Goal: Information Seeking & Learning: Understand process/instructions

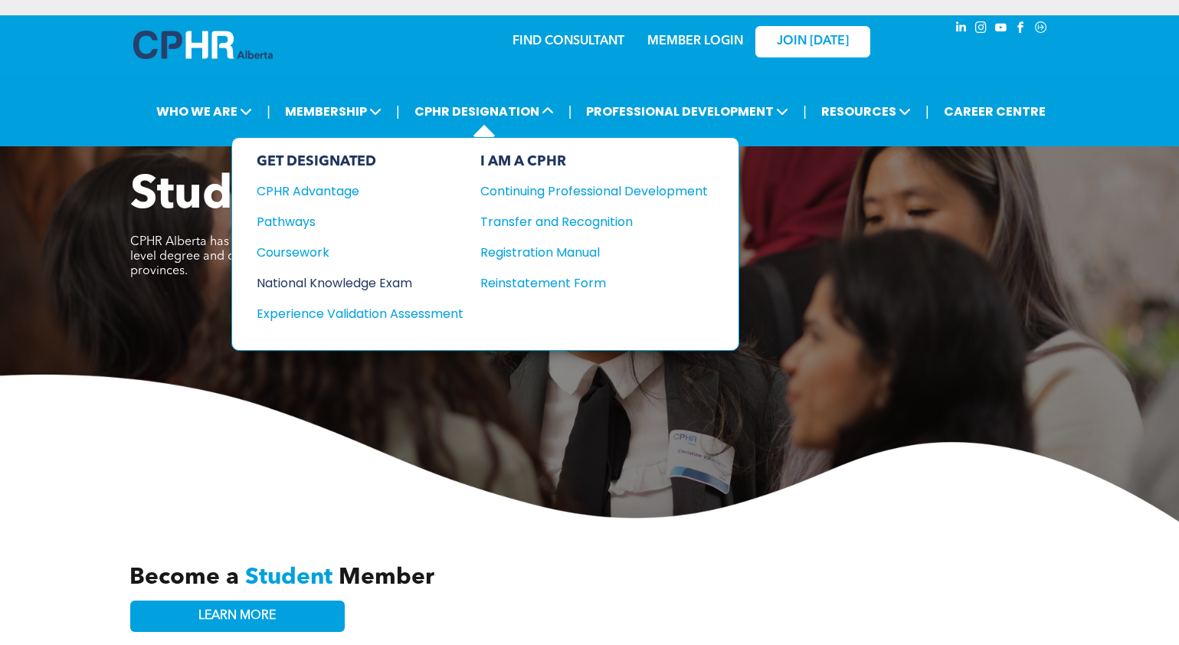
click at [362, 283] on div "National Knowledge Exam" at bounding box center [350, 283] width 186 height 19
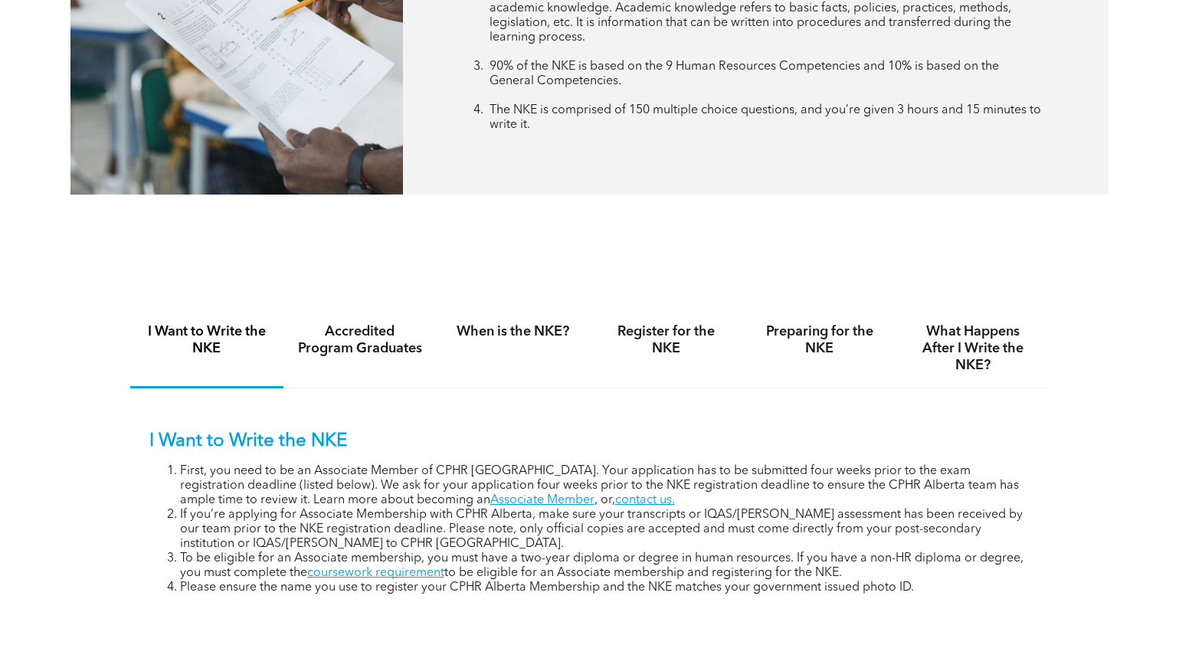
scroll to position [866, 0]
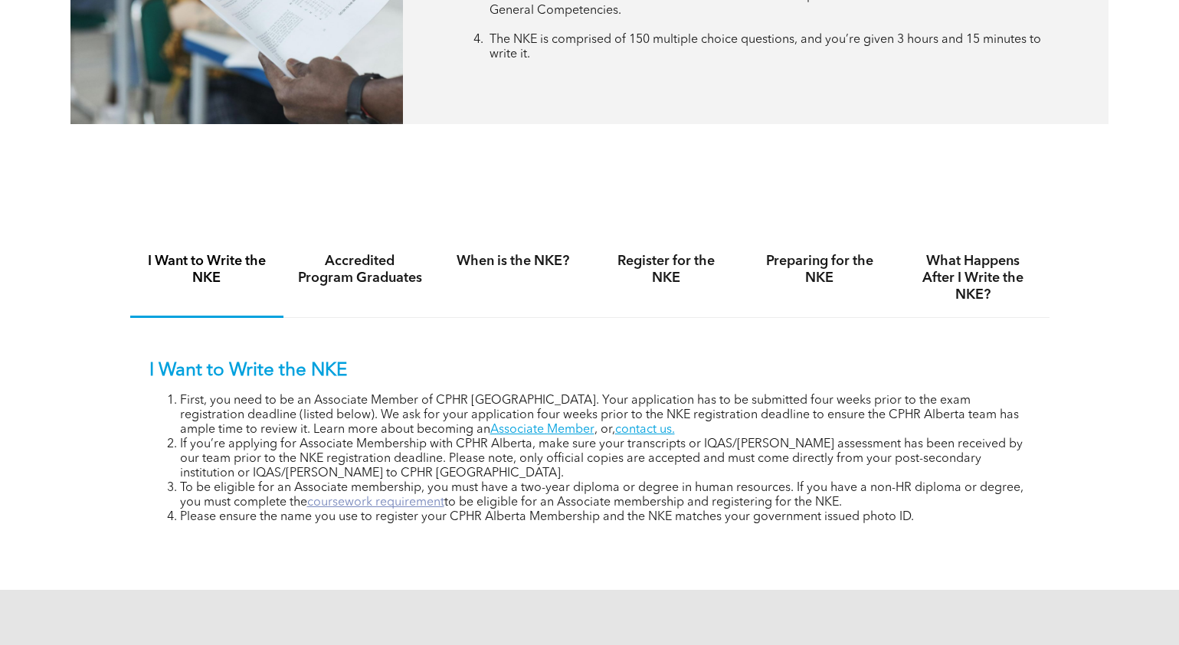
click at [349, 500] on link "coursework requirement" at bounding box center [375, 502] width 137 height 12
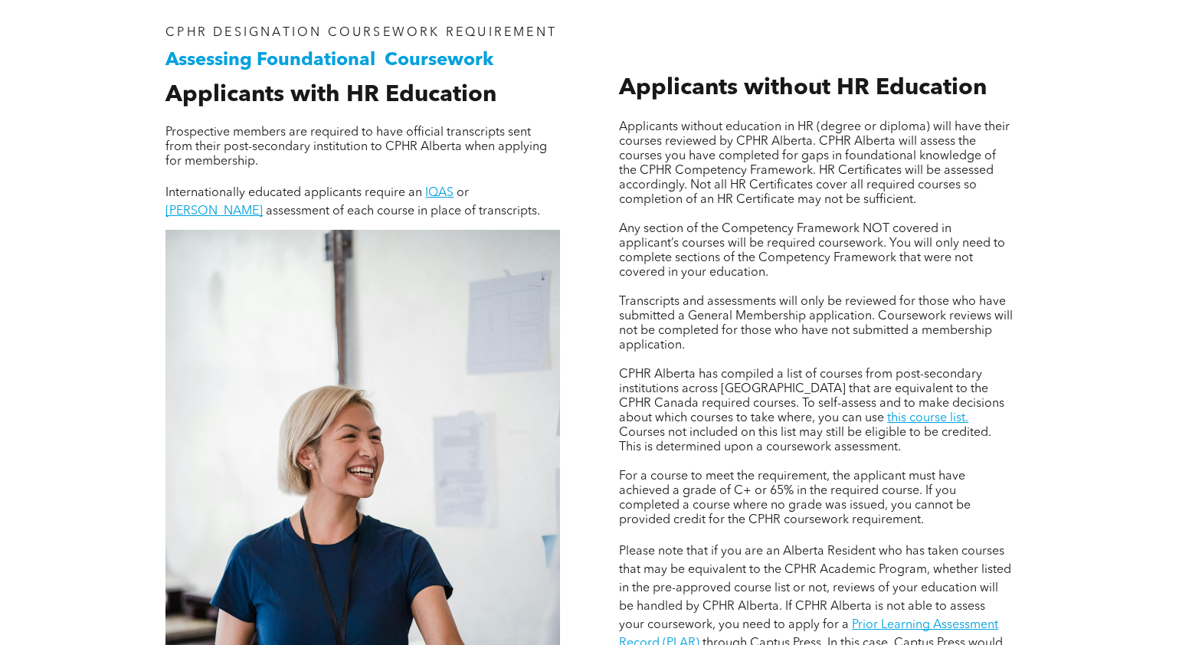
scroll to position [1022, 0]
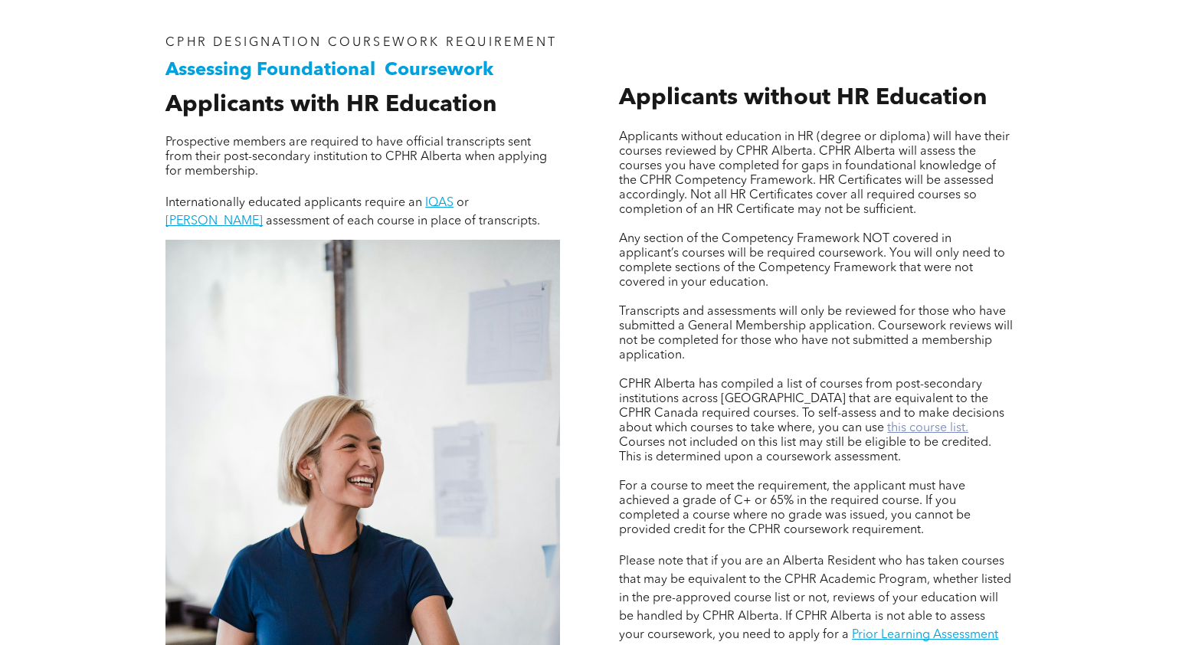
click at [887, 428] on link "this course list." at bounding box center [927, 428] width 81 height 12
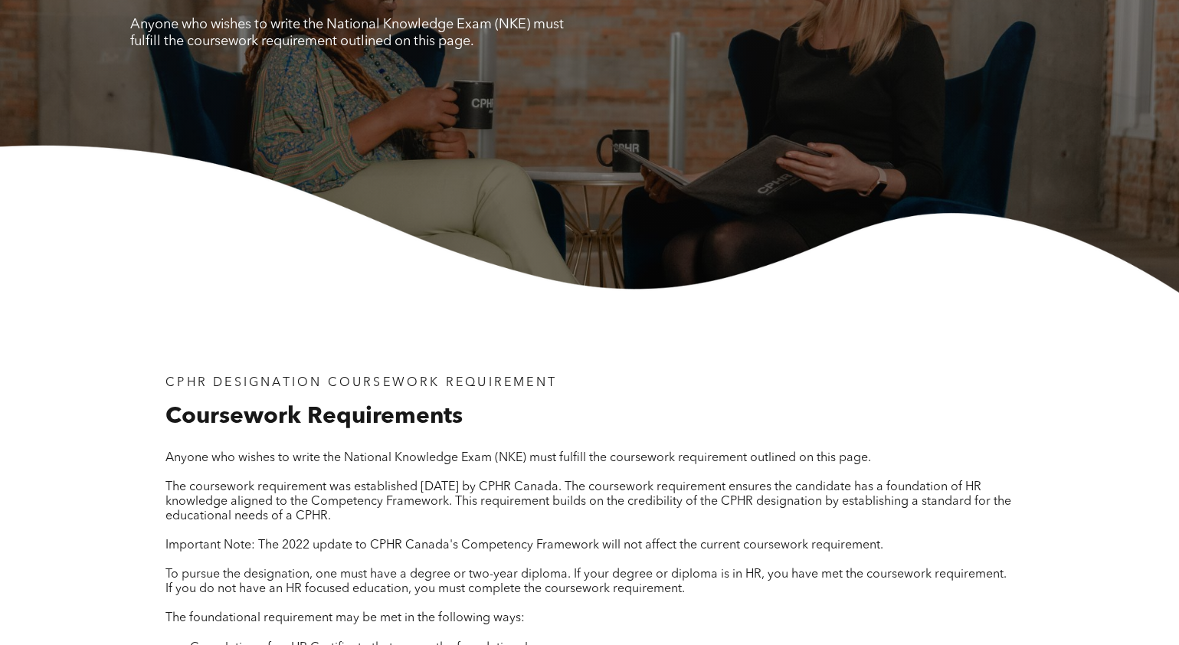
scroll to position [0, 0]
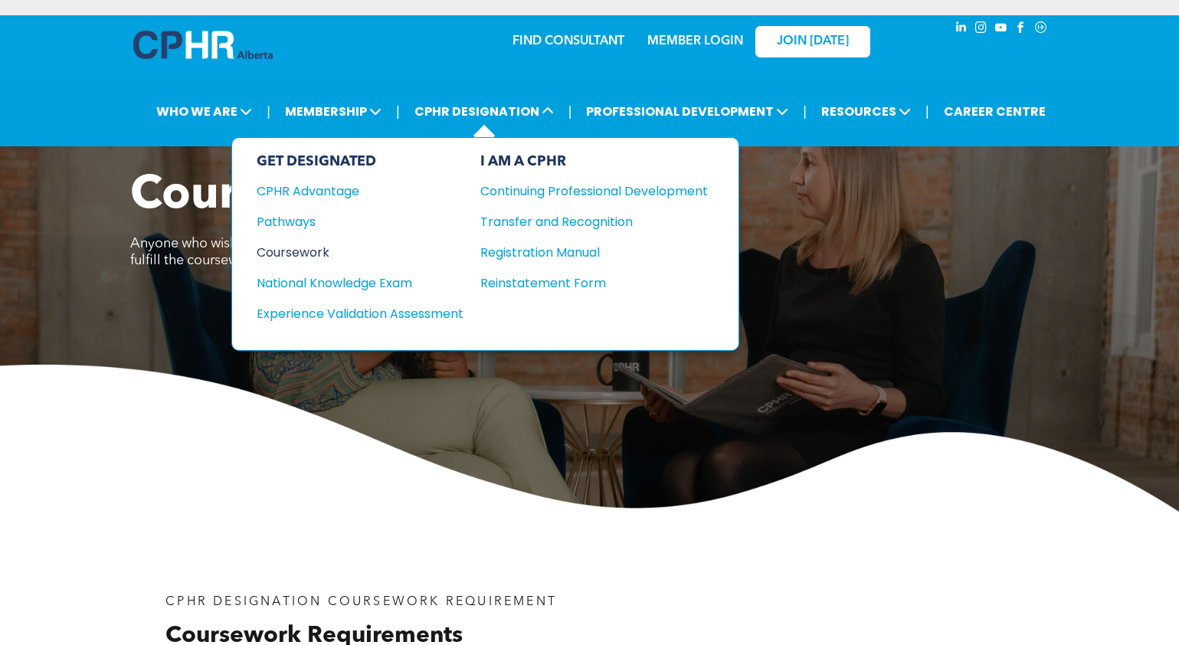
click at [270, 254] on div "Coursework" at bounding box center [350, 252] width 186 height 19
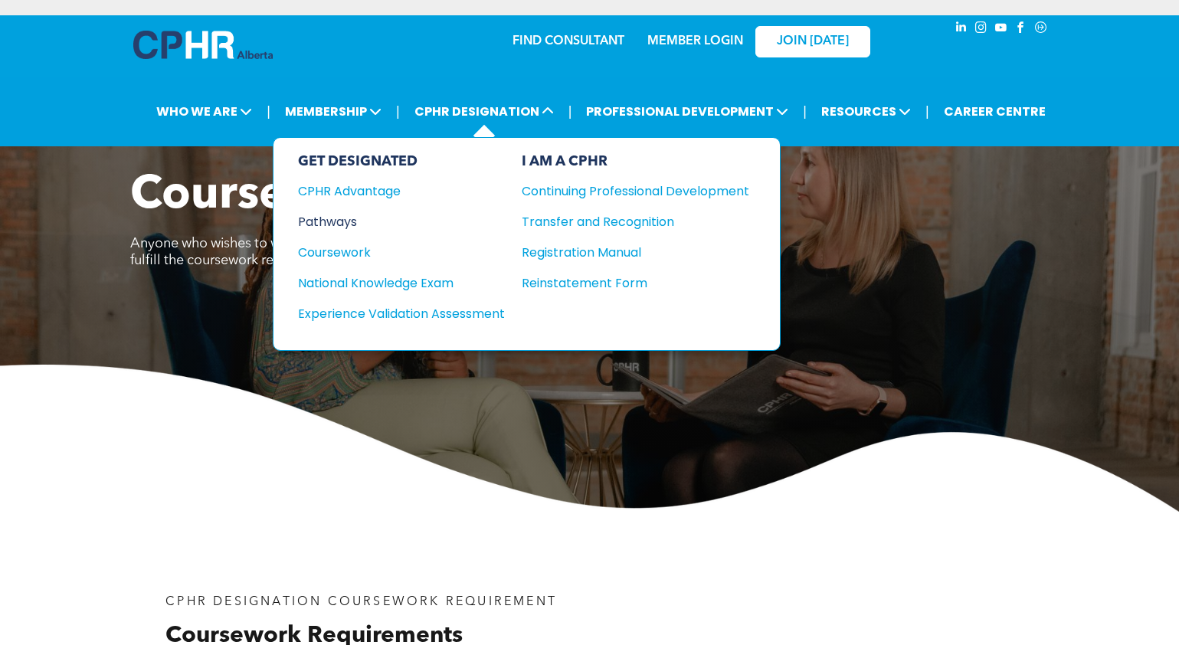
click at [342, 221] on div "Pathways" at bounding box center [391, 221] width 186 height 19
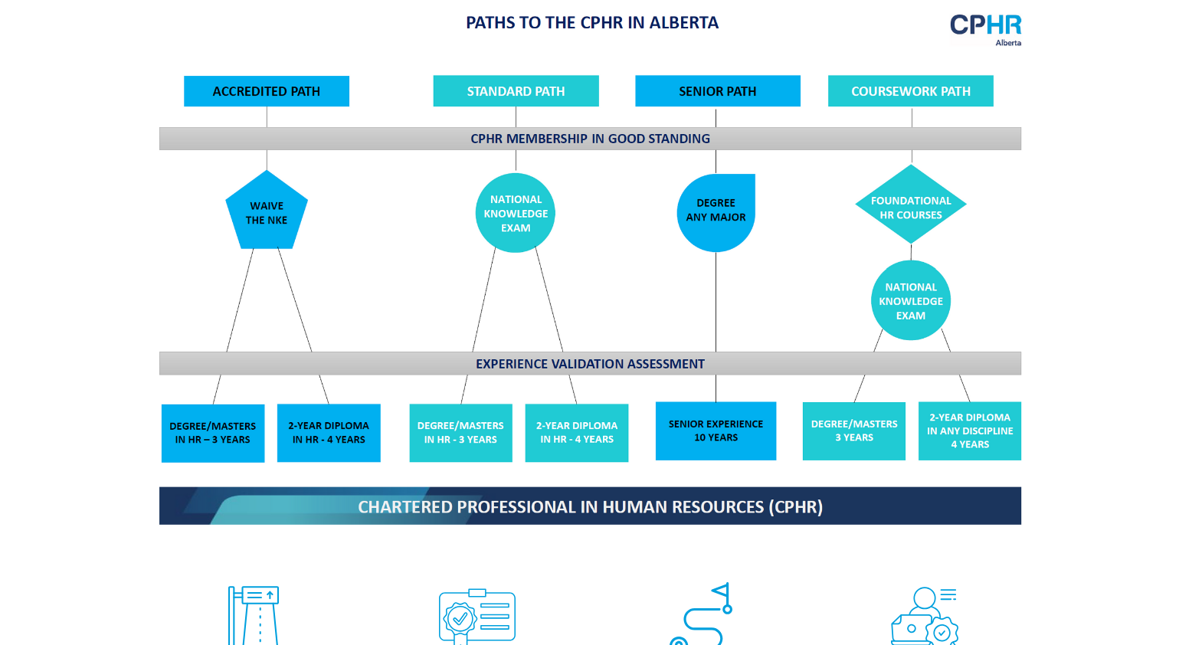
scroll to position [1401, 0]
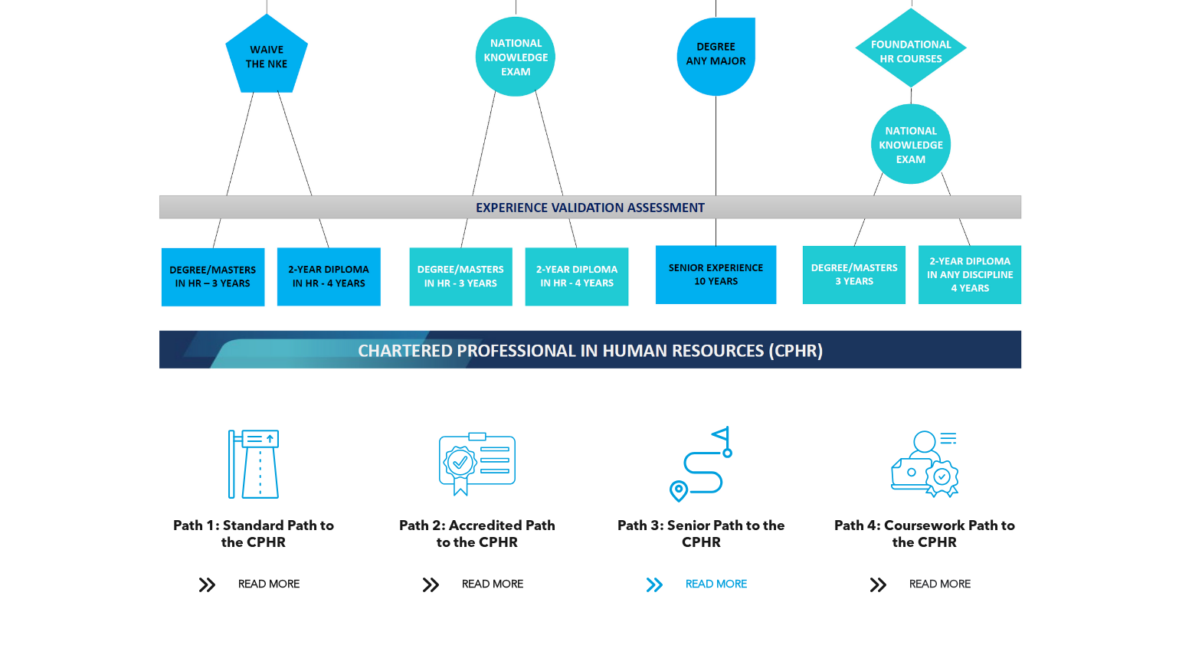
click at [708, 571] on span "READ MORE" at bounding box center [716, 585] width 72 height 28
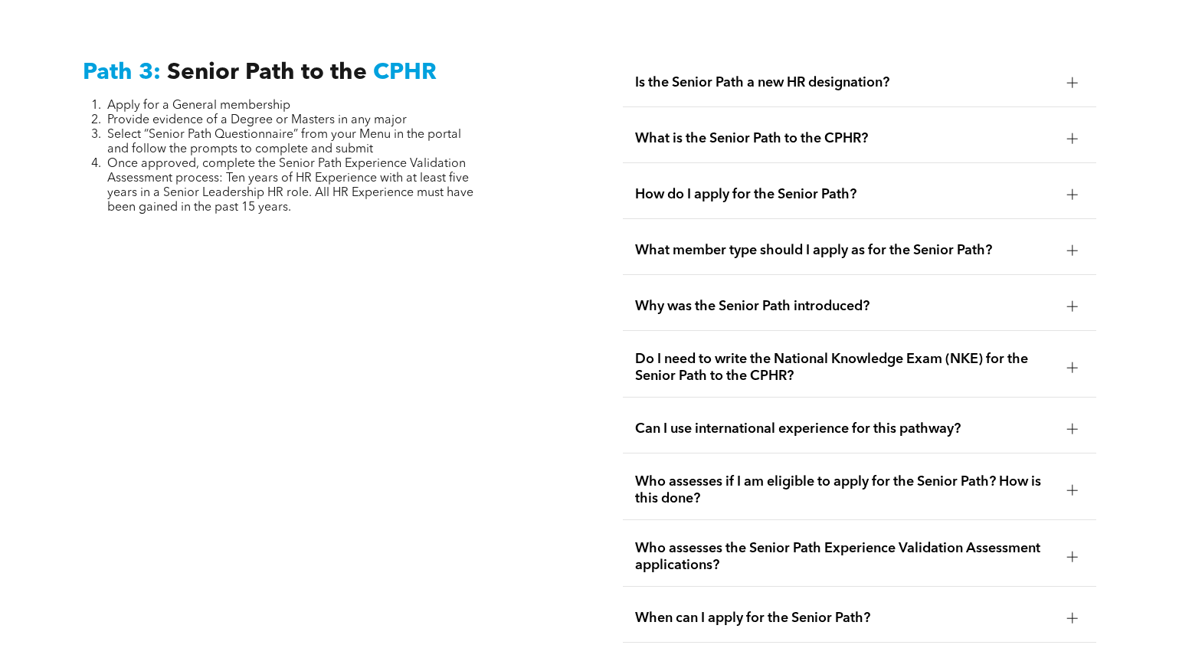
scroll to position [3816, 0]
click at [748, 307] on span "Why was the Senior Path introduced?" at bounding box center [845, 305] width 420 height 17
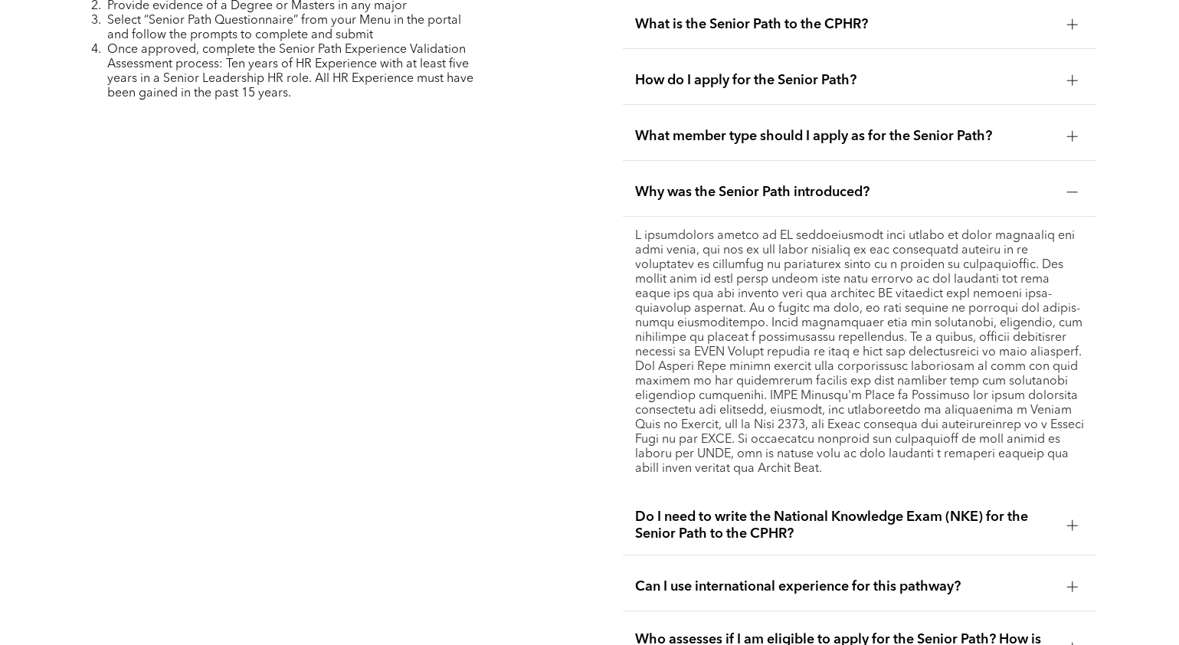
scroll to position [3989, 0]
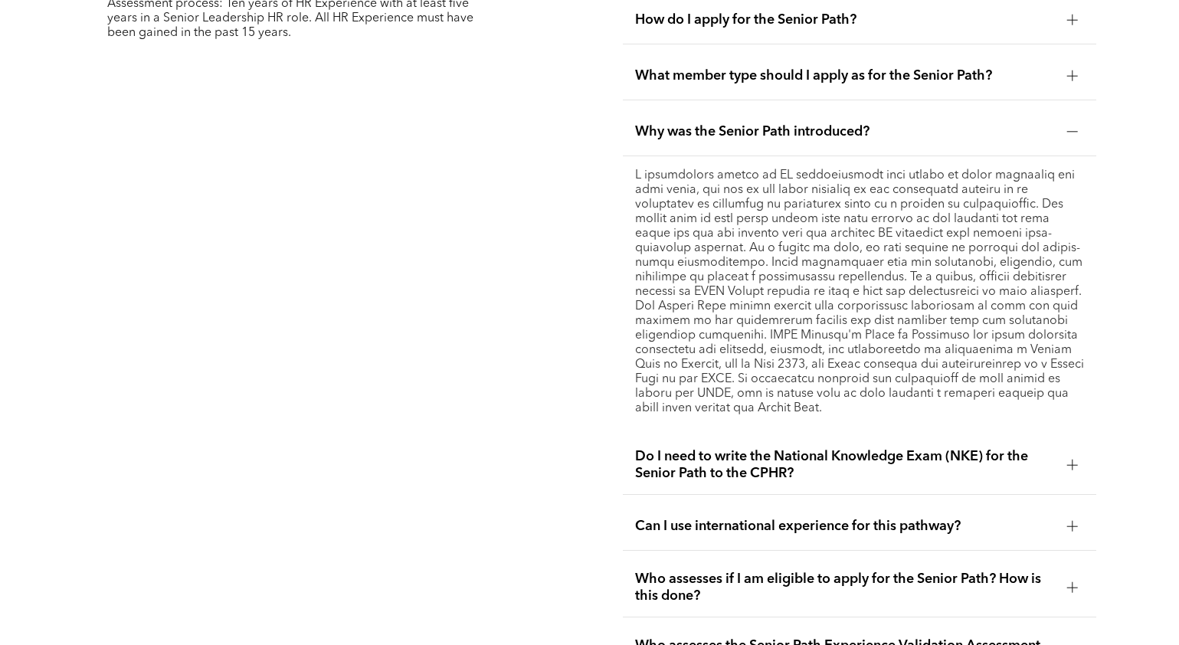
click at [1073, 465] on div at bounding box center [1072, 465] width 11 height 11
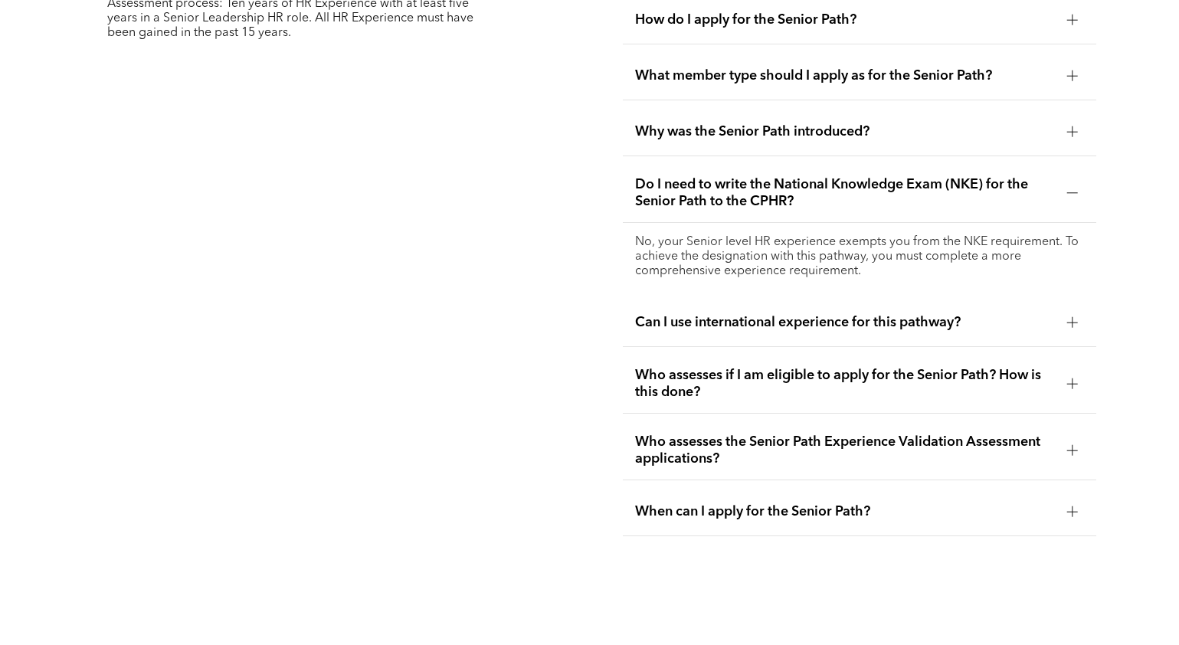
click at [1070, 382] on div at bounding box center [1072, 383] width 11 height 11
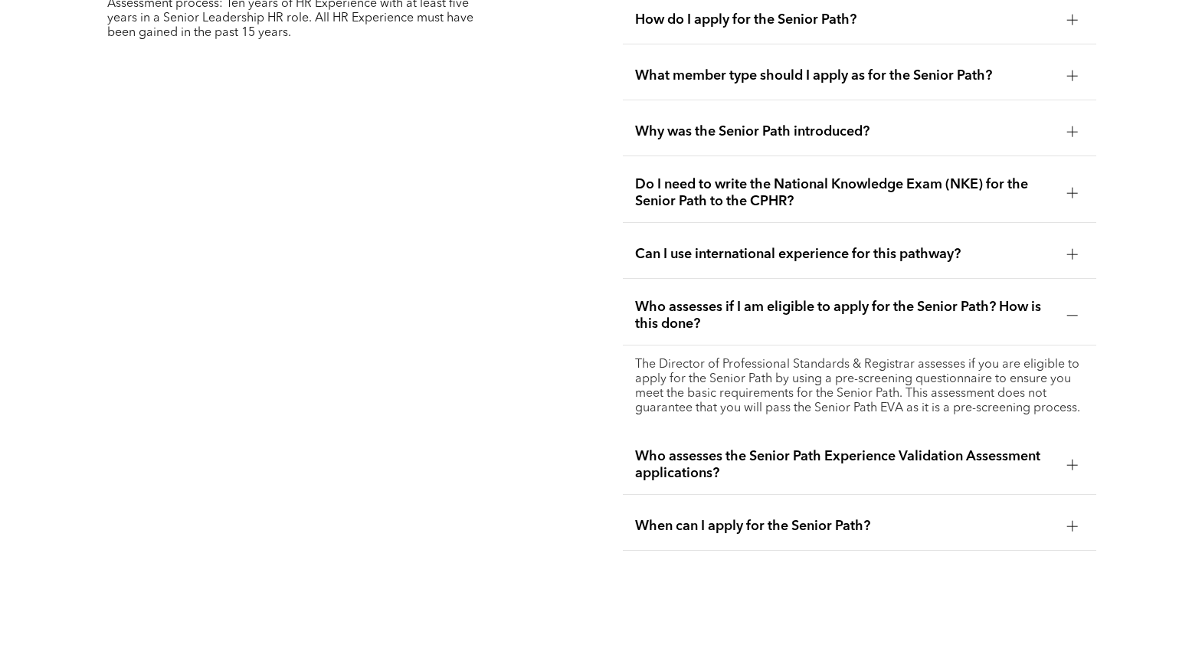
click at [1072, 467] on div at bounding box center [1072, 465] width 1 height 11
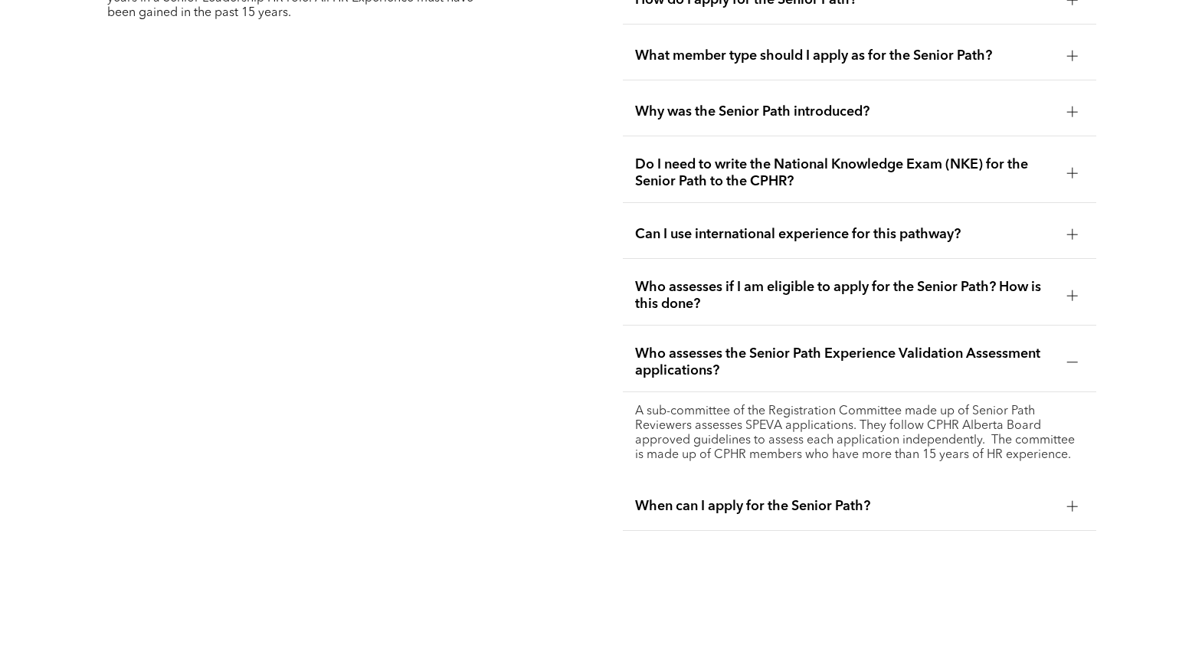
scroll to position [4019, 0]
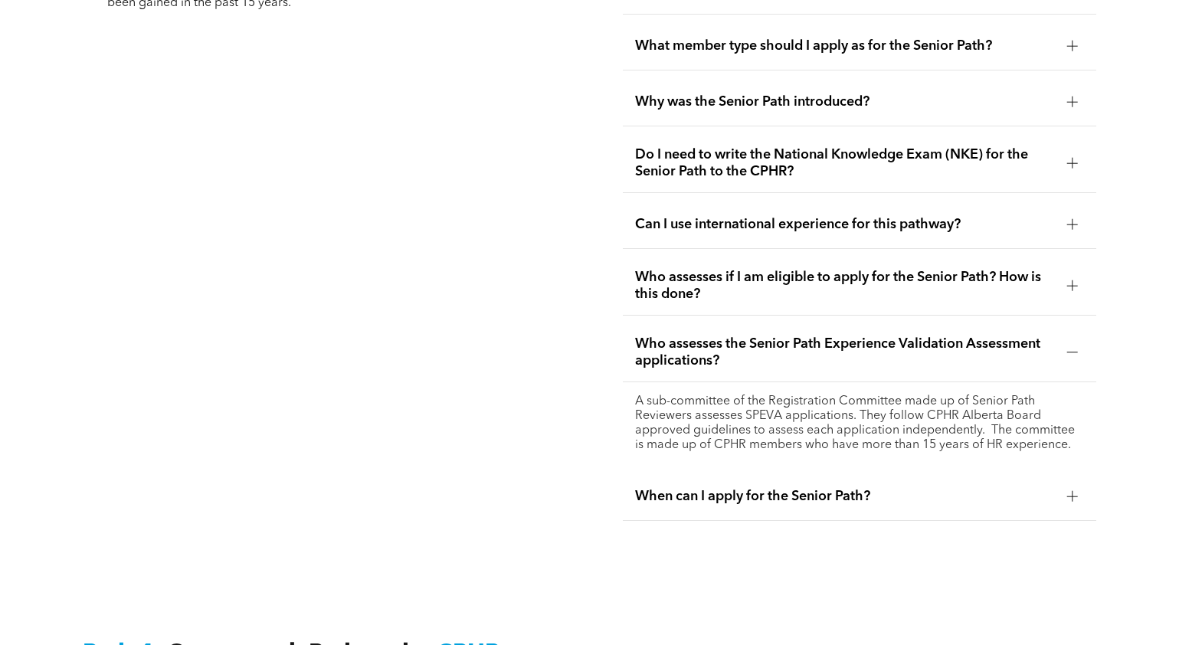
click at [1075, 496] on div at bounding box center [1072, 496] width 11 height 1
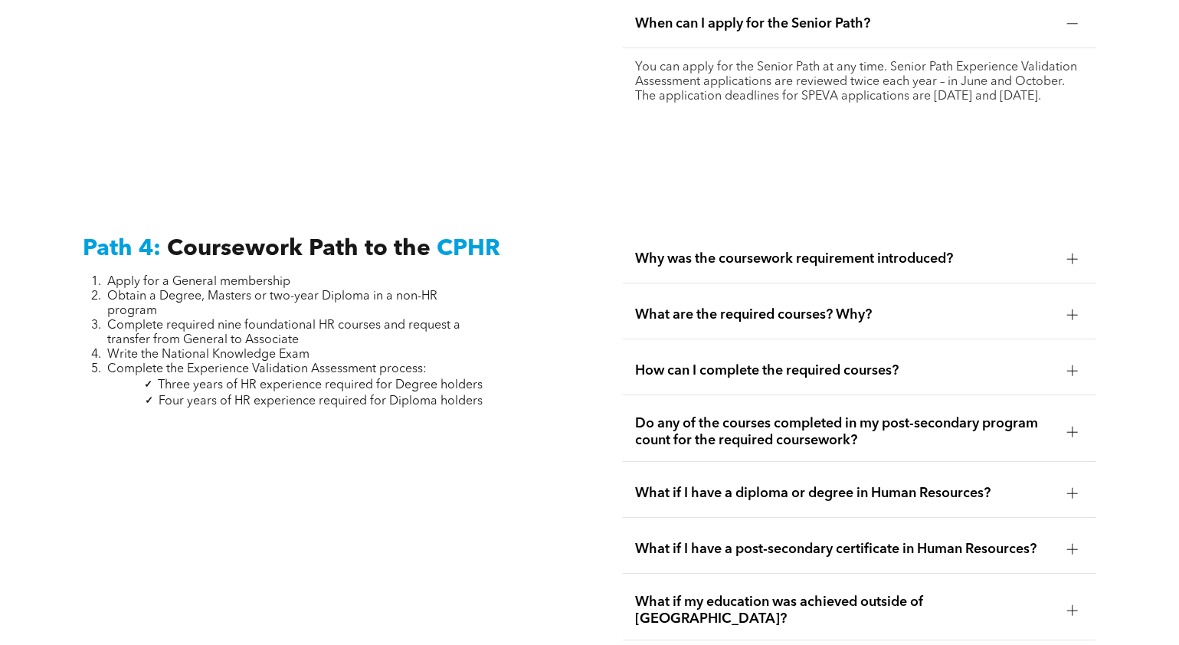
scroll to position [4473, 0]
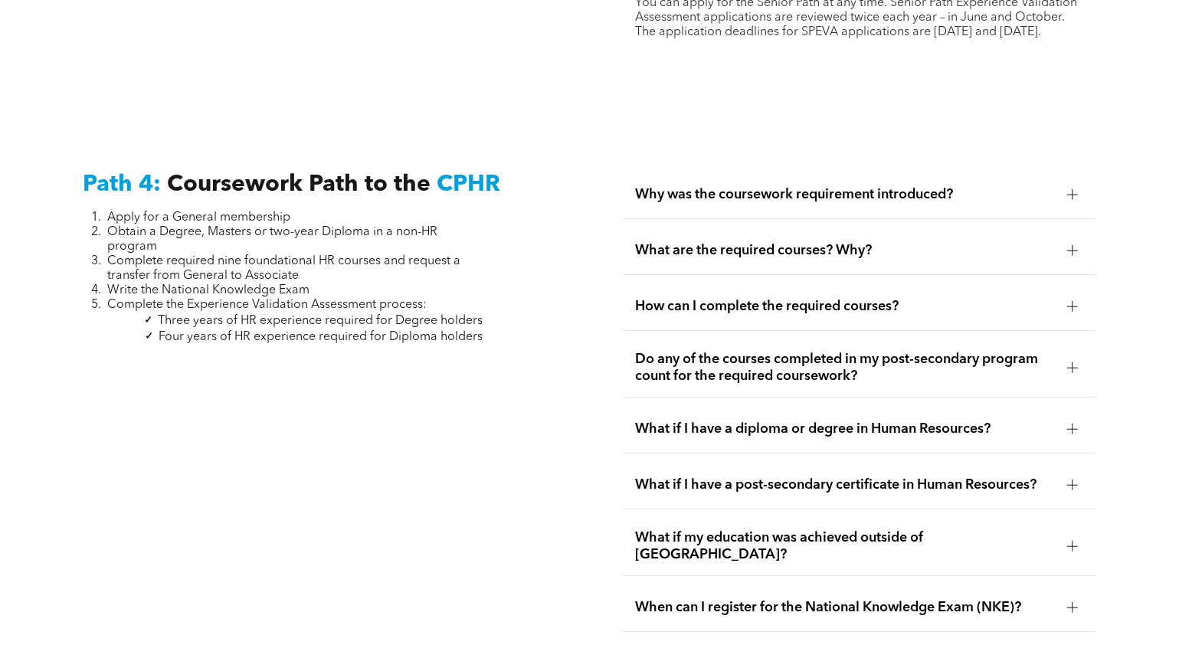
click at [1077, 485] on div at bounding box center [1072, 485] width 23 height 23
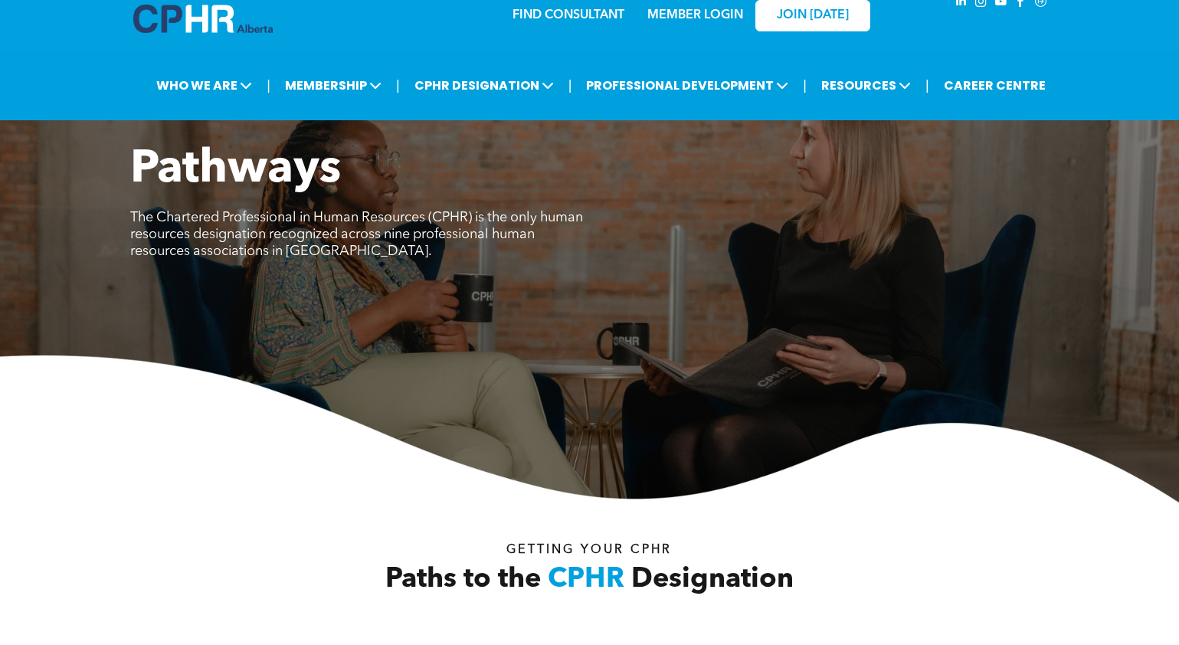
scroll to position [16, 0]
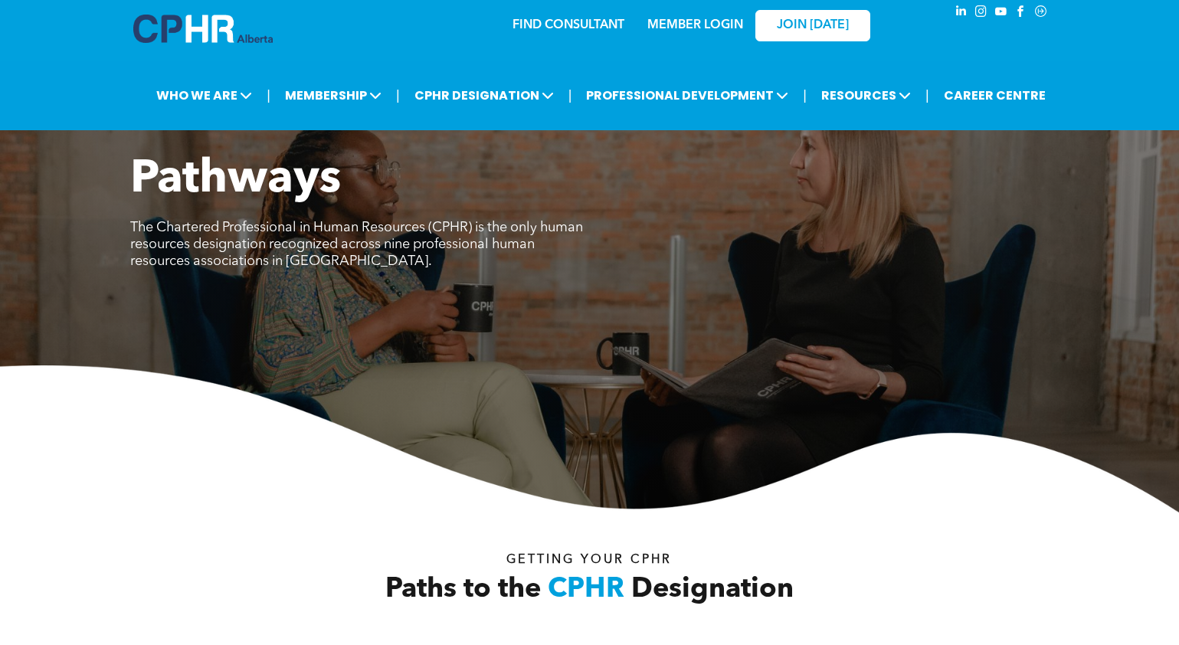
click at [704, 26] on link "MEMBER LOGIN" at bounding box center [695, 25] width 96 height 12
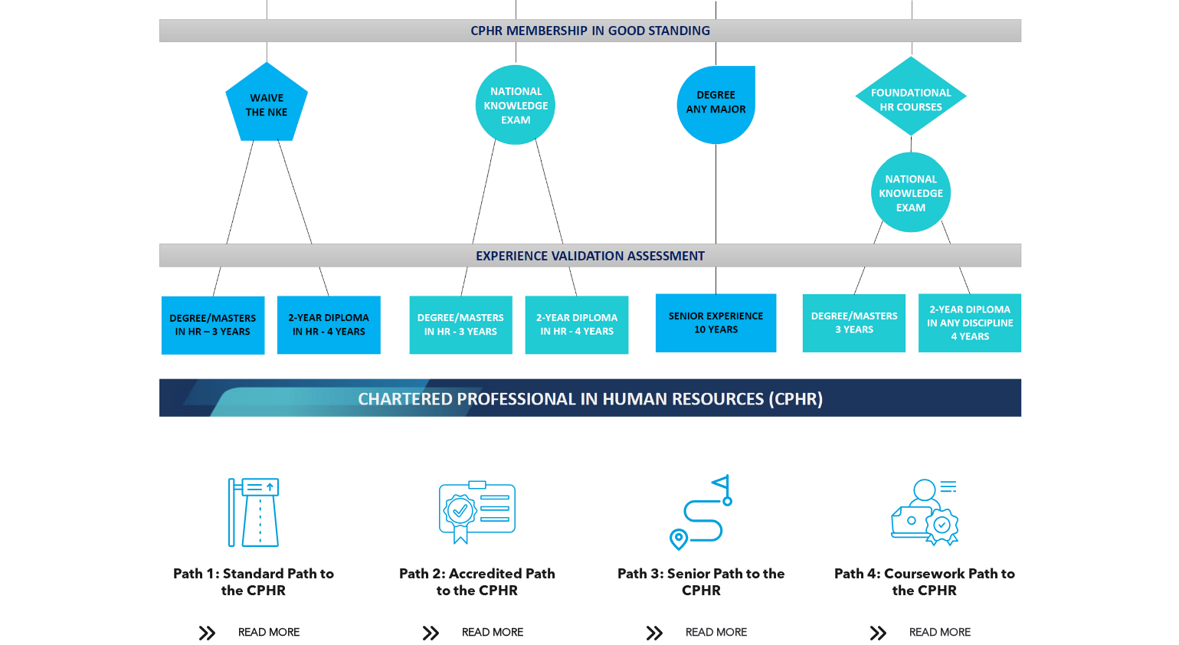
scroll to position [1609, 0]
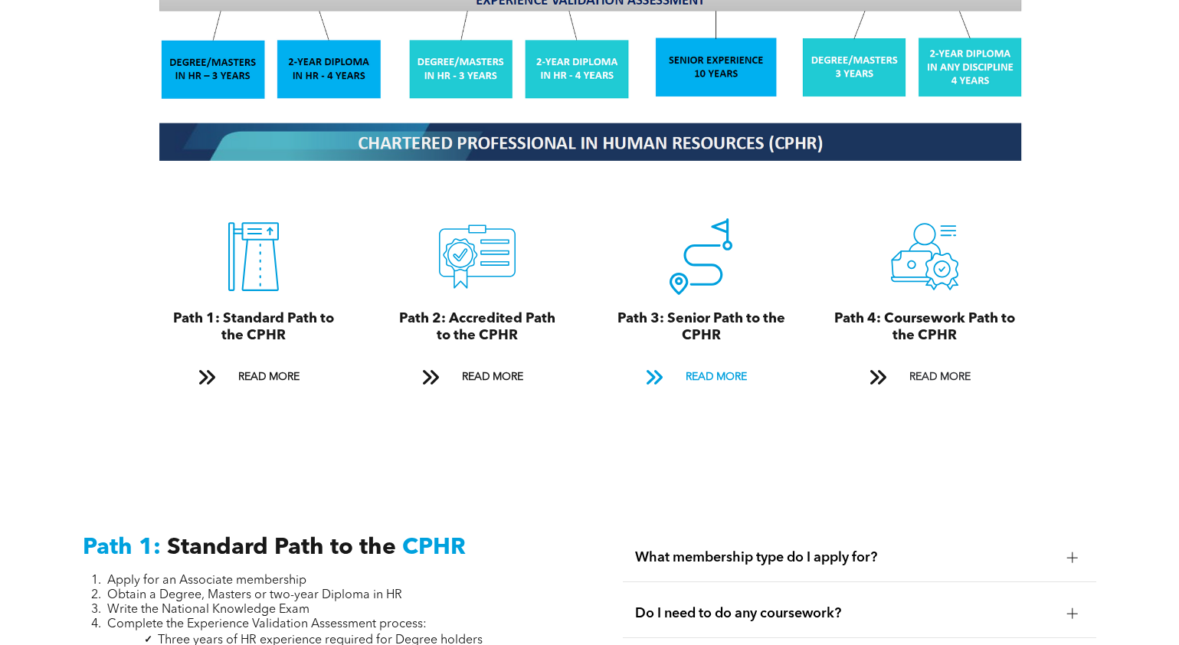
click at [718, 363] on span "READ MORE" at bounding box center [716, 377] width 72 height 28
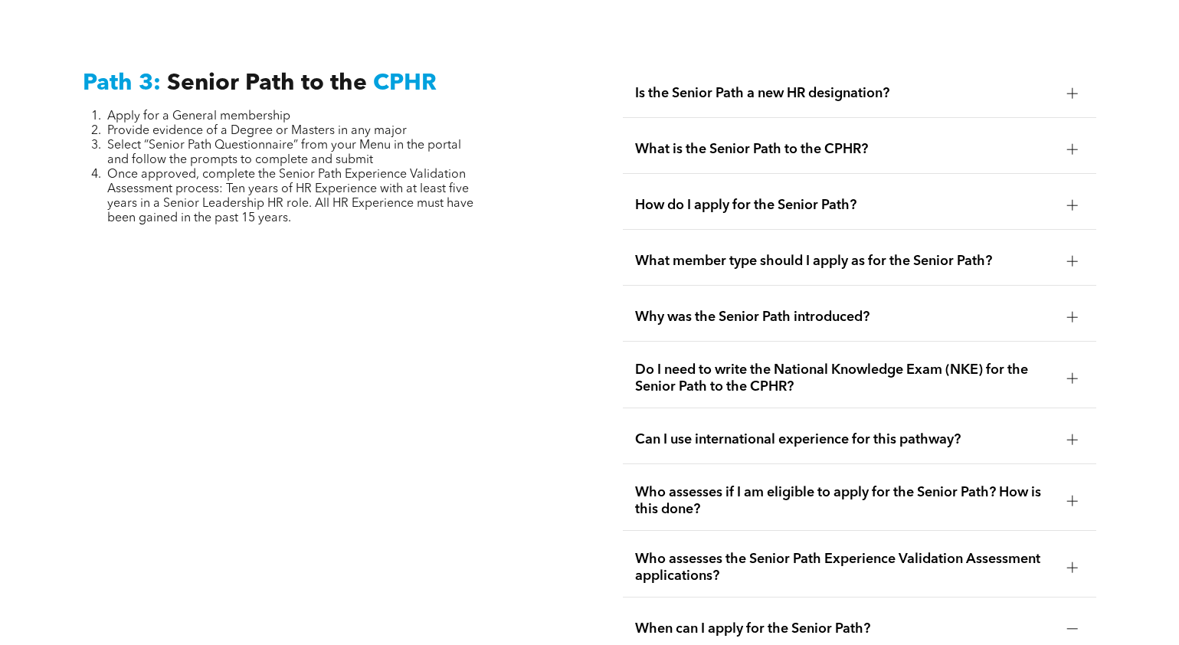
scroll to position [3816, 0]
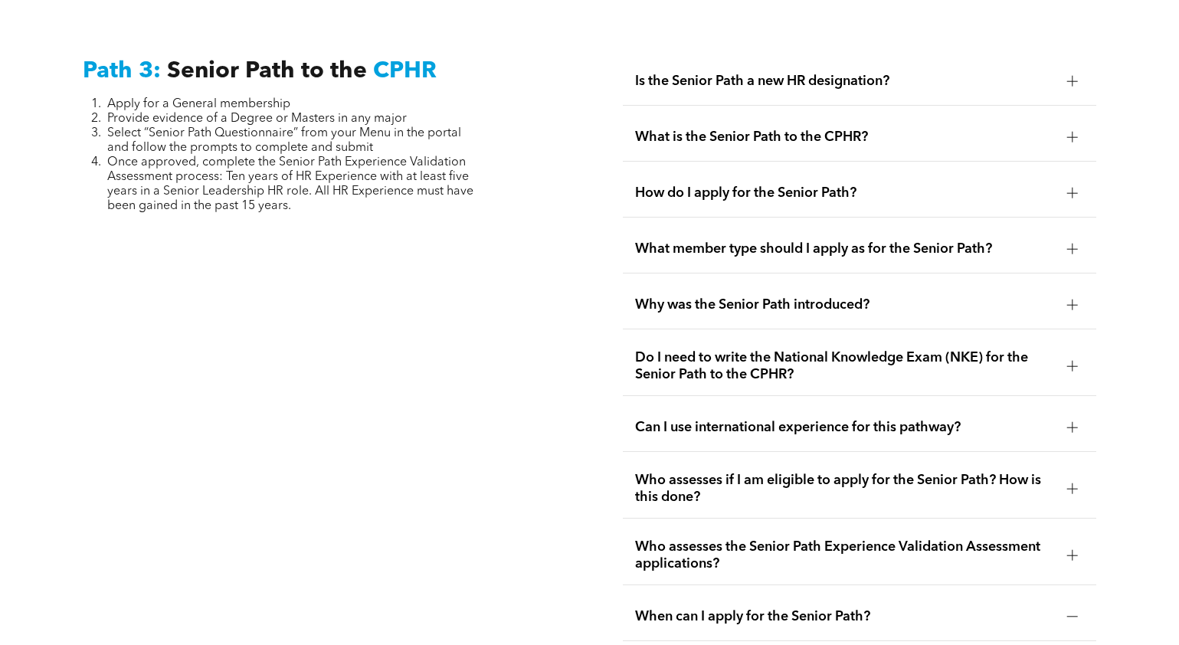
click at [788, 198] on span "How do I apply for the Senior Path?" at bounding box center [845, 193] width 420 height 17
